Goal: Check status: Check status

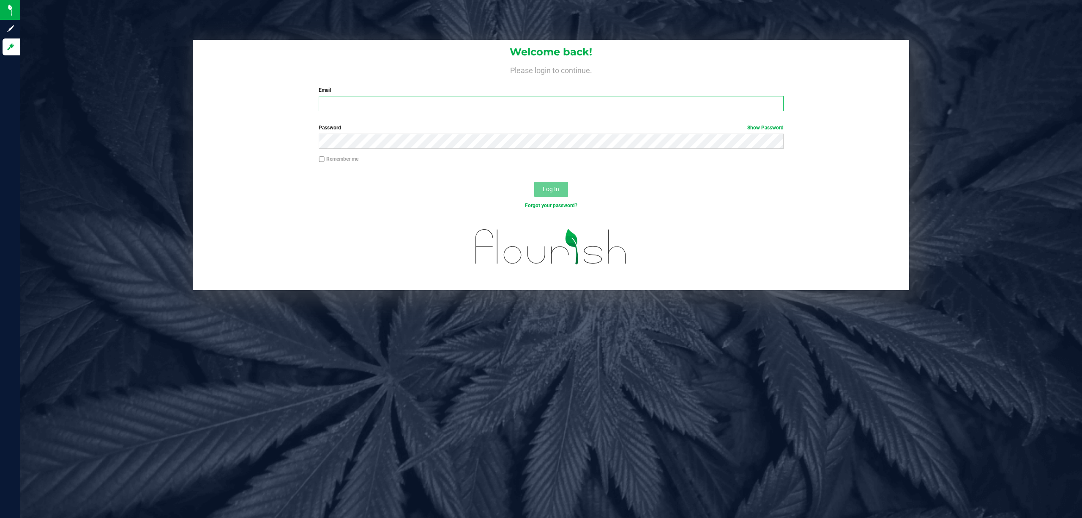
click at [369, 105] on input "Email" at bounding box center [551, 103] width 465 height 15
type input "[EMAIL_ADDRESS][DOMAIN_NAME]"
click at [534, 182] on button "Log In" at bounding box center [551, 189] width 34 height 15
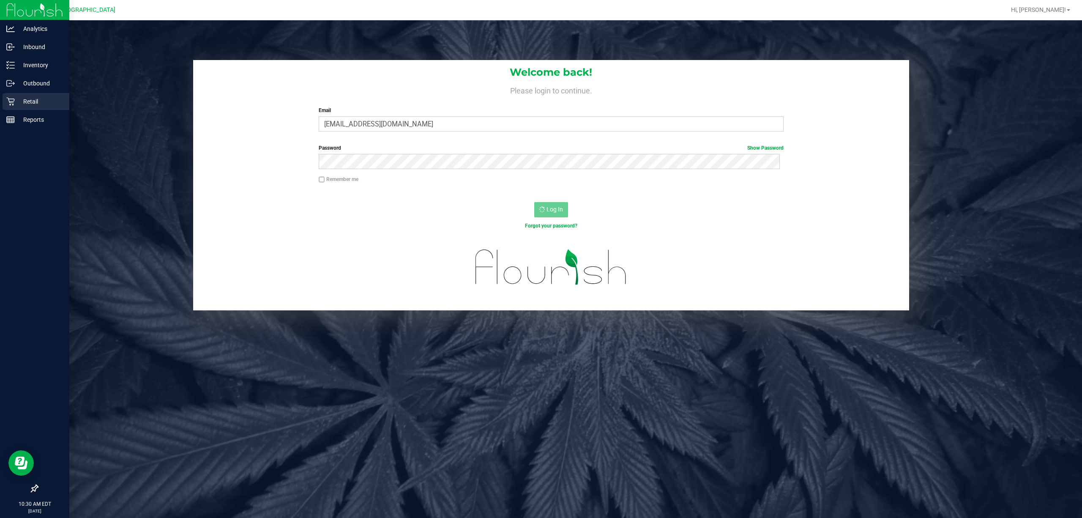
click at [31, 101] on p "Retail" at bounding box center [40, 101] width 51 height 10
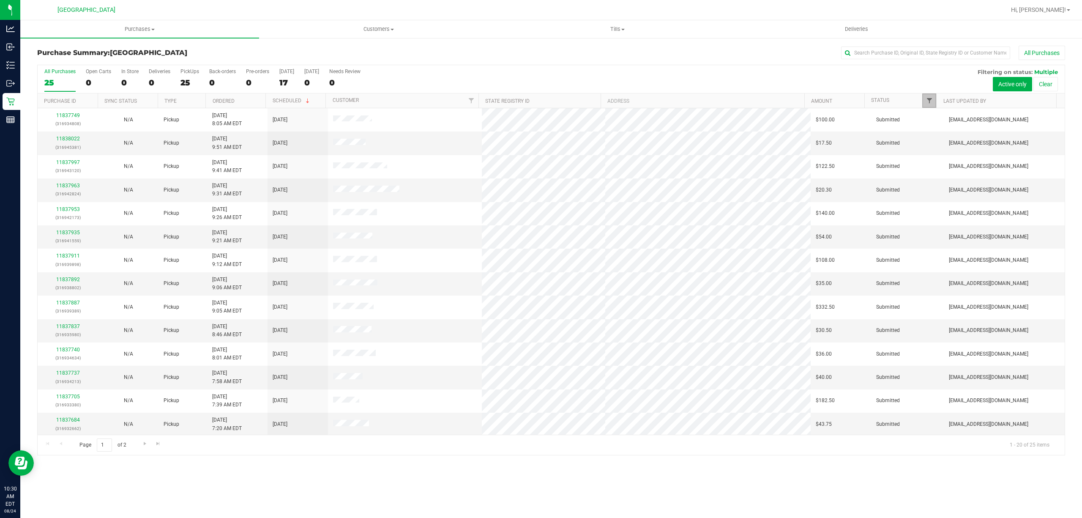
click at [930, 102] on span "Filter" at bounding box center [929, 100] width 7 height 7
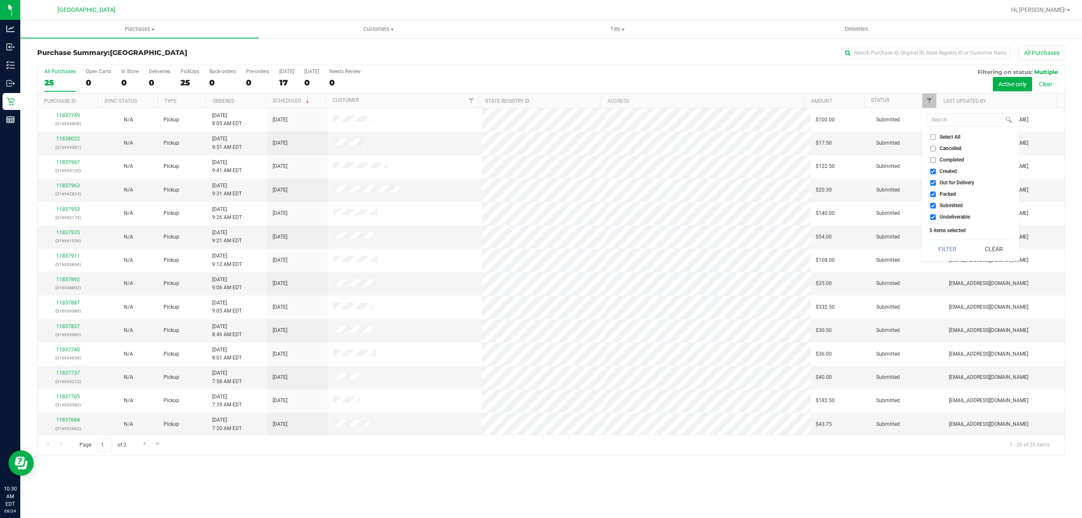
click at [931, 171] on input "Created" at bounding box center [932, 171] width 5 height 5
checkbox input "false"
click at [935, 183] on input "Out for Delivery" at bounding box center [932, 182] width 5 height 5
checkbox input "false"
click at [933, 194] on input "Packed" at bounding box center [932, 193] width 5 height 5
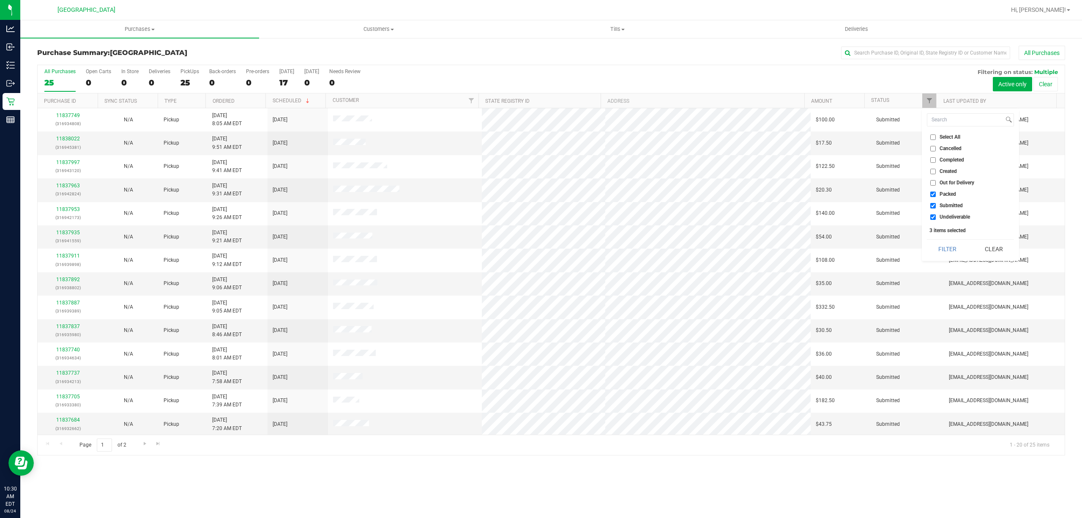
checkbox input "false"
click at [933, 214] on li "Undeliverable" at bounding box center [970, 217] width 87 height 9
click at [933, 217] on input "Undeliverable" at bounding box center [932, 216] width 5 height 5
checkbox input "false"
click at [935, 244] on button "Filter" at bounding box center [947, 249] width 41 height 19
